Goal: Task Accomplishment & Management: Manage account settings

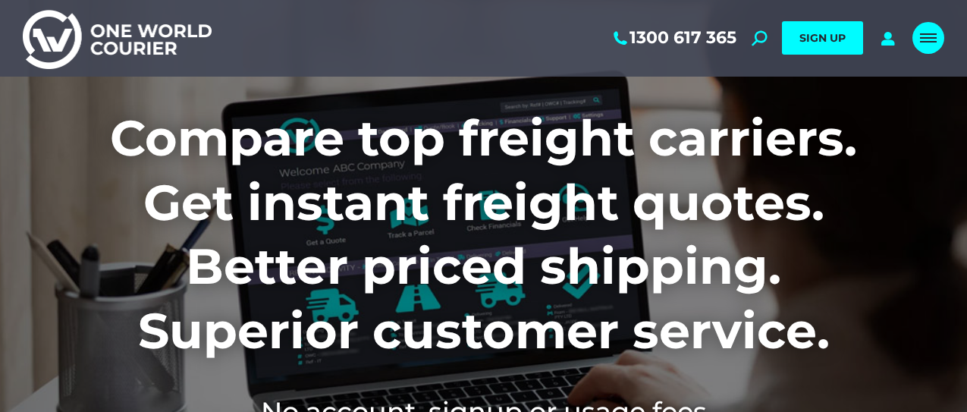
click at [932, 47] on link "Mobile menu icon" at bounding box center [928, 38] width 32 height 32
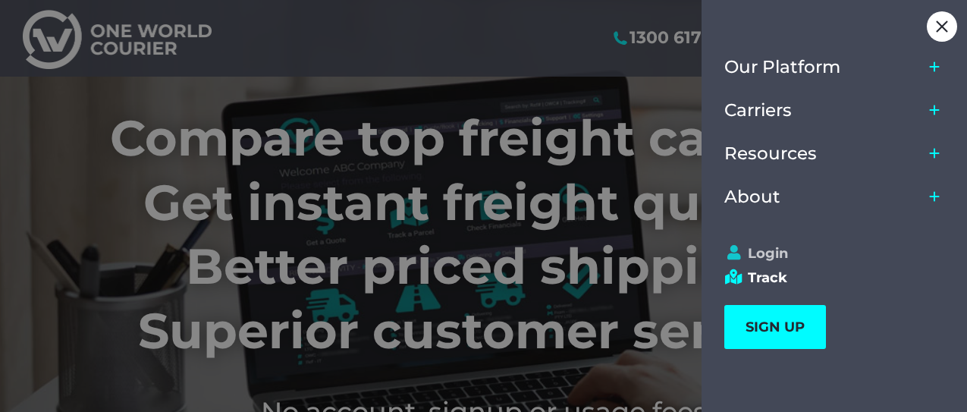
click at [782, 246] on link "Login" at bounding box center [827, 253] width 206 height 17
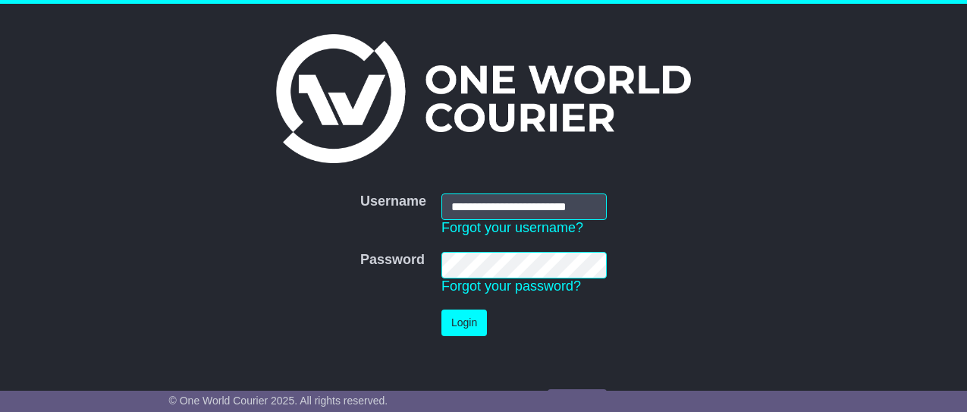
scroll to position [0, 5]
type input "**********"
click at [474, 320] on button "Login" at bounding box center [463, 322] width 45 height 27
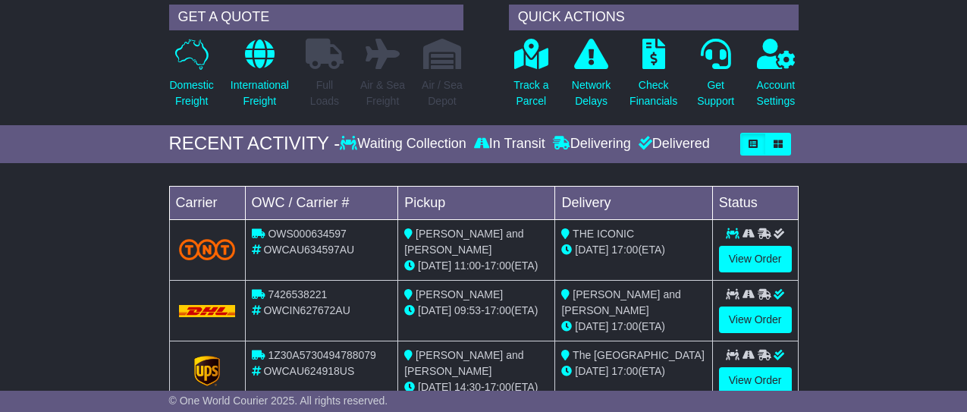
scroll to position [143, 0]
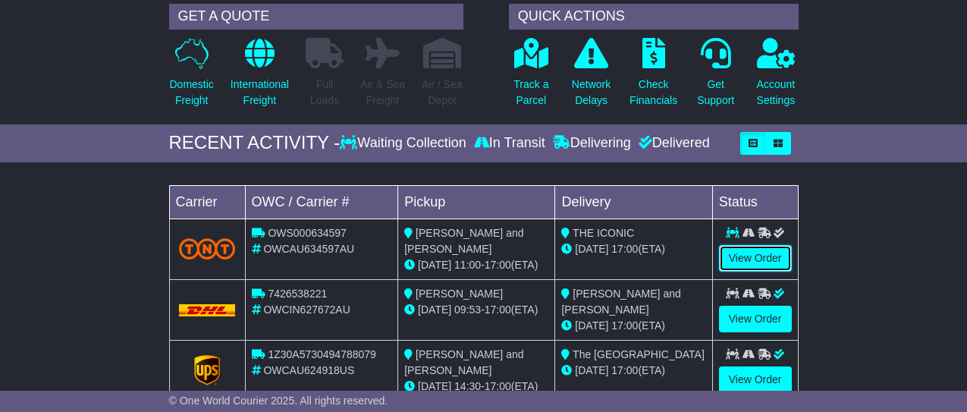
drag, startPoint x: 779, startPoint y: 252, endPoint x: 503, endPoint y: 230, distance: 276.9
click at [775, 252] on link "View Order" at bounding box center [755, 258] width 73 height 27
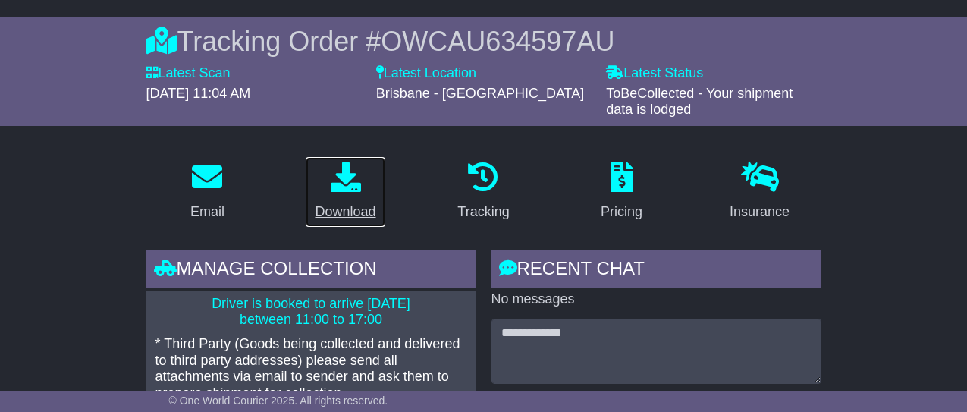
scroll to position [144, 0]
